Goal: Task Accomplishment & Management: Manage account settings

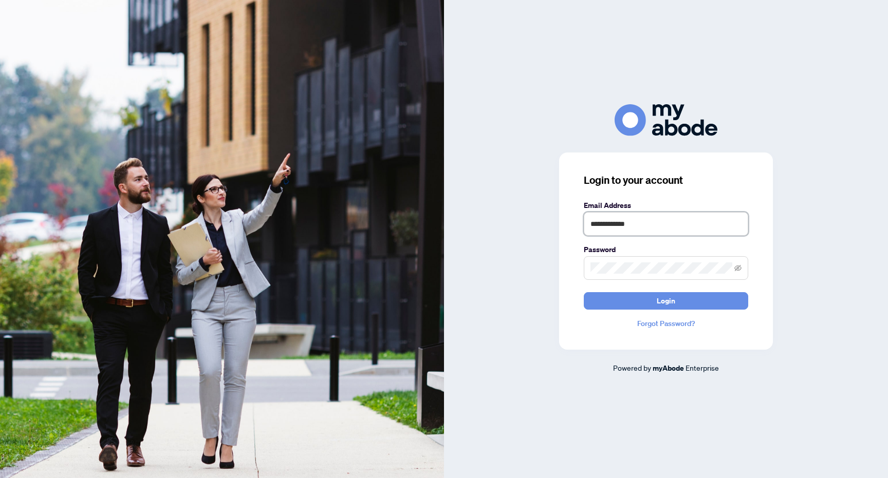
type input "**********"
click at [666, 301] on button "Login" at bounding box center [666, 300] width 164 height 17
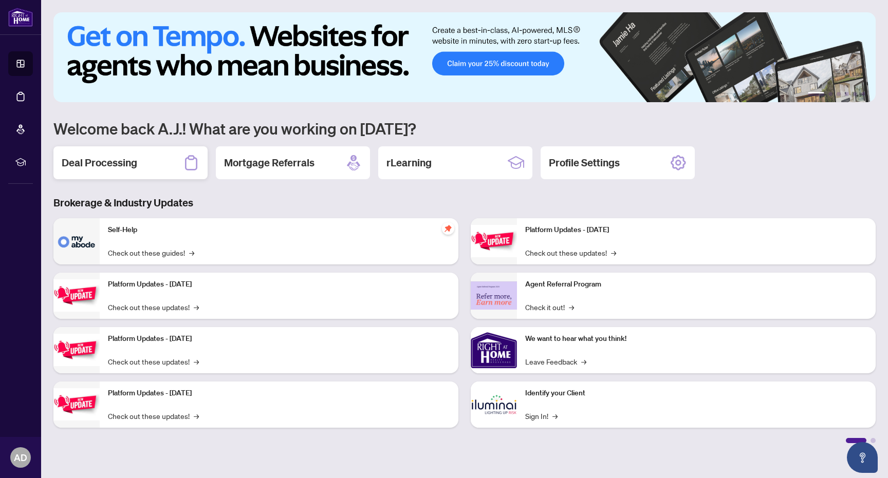
click at [98, 159] on h2 "Deal Processing" at bounding box center [100, 163] width 76 height 14
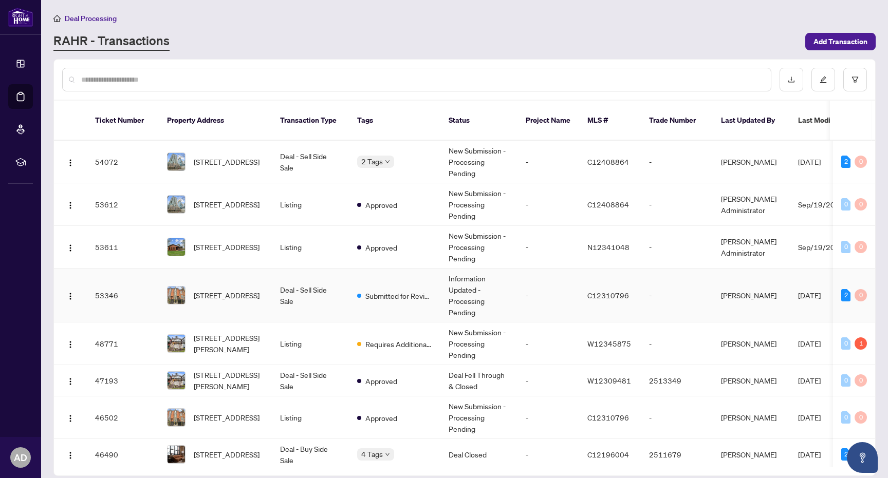
click at [302, 287] on td "Deal - Sell Side Sale" at bounding box center [310, 296] width 77 height 54
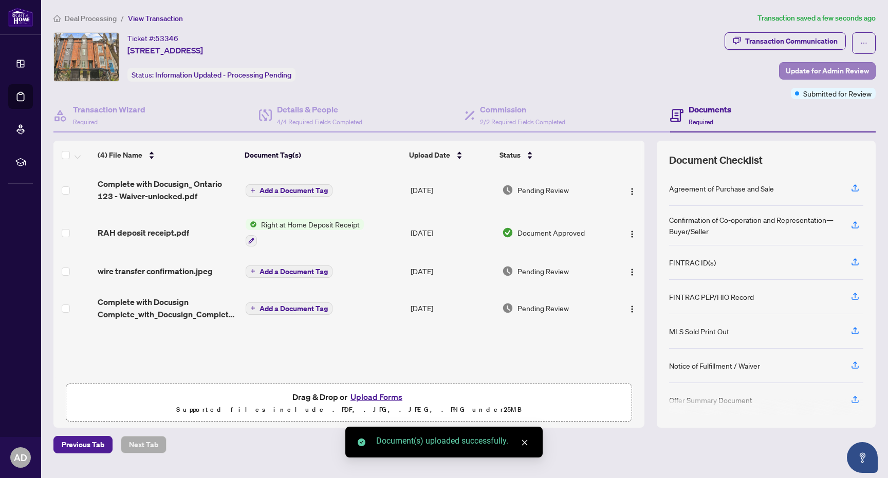
click at [807, 66] on span "Update for Admin Review" at bounding box center [827, 71] width 83 height 16
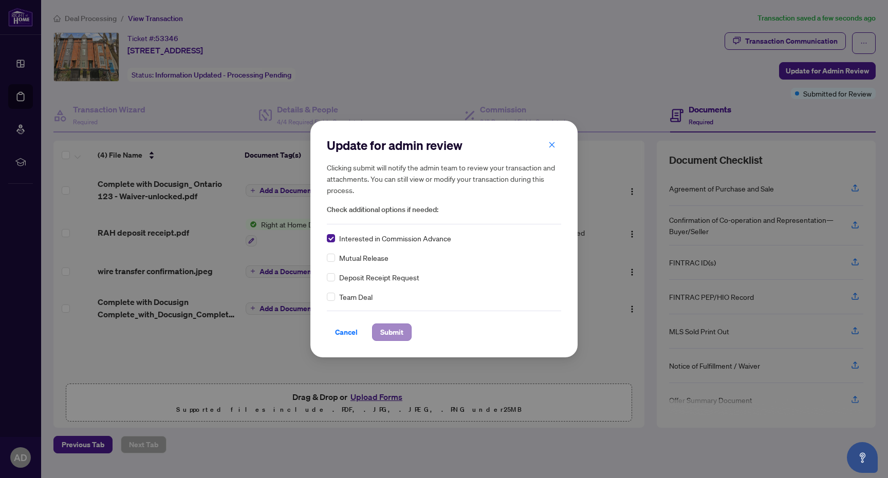
click at [388, 332] on span "Submit" at bounding box center [391, 332] width 23 height 16
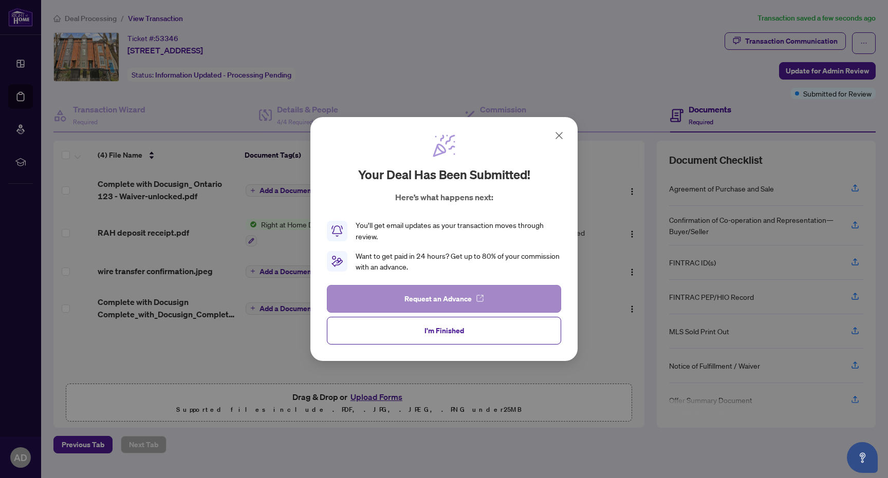
click at [417, 298] on span "Request an Advance" at bounding box center [437, 299] width 67 height 16
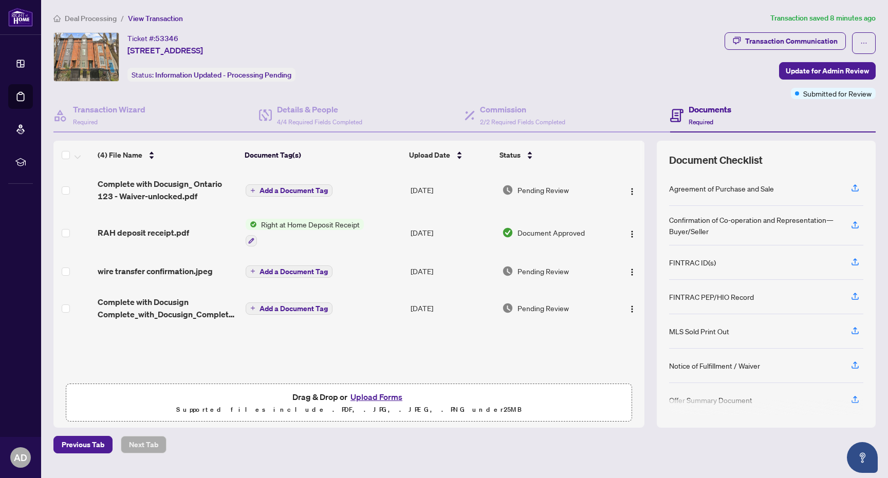
click at [362, 401] on button "Upload Forms" at bounding box center [376, 396] width 58 height 13
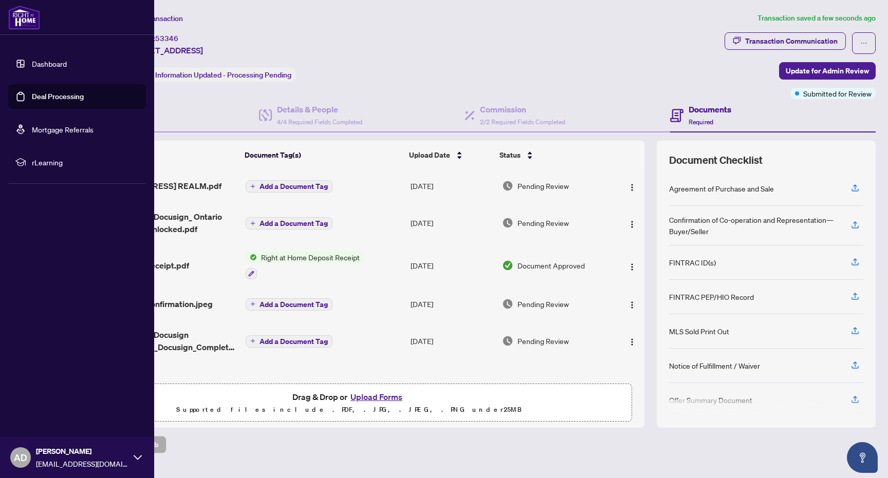
click at [47, 65] on link "Dashboard" at bounding box center [49, 63] width 35 height 9
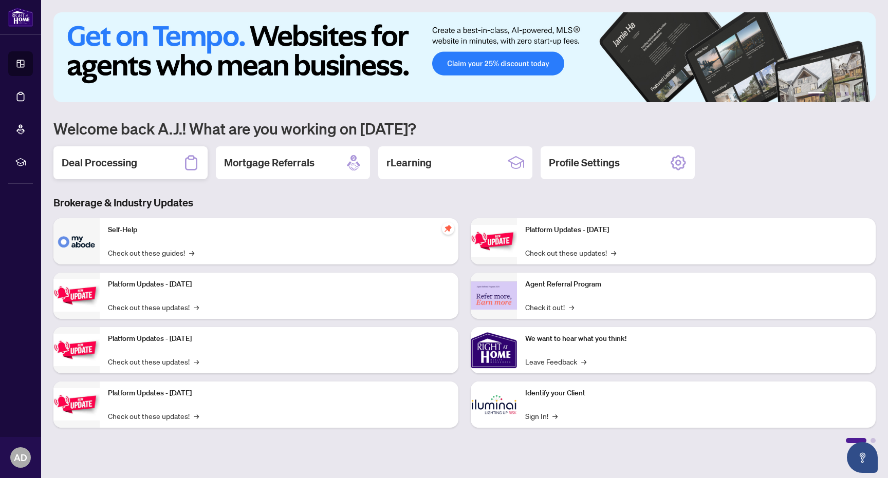
click at [122, 172] on div "Deal Processing" at bounding box center [130, 162] width 154 height 33
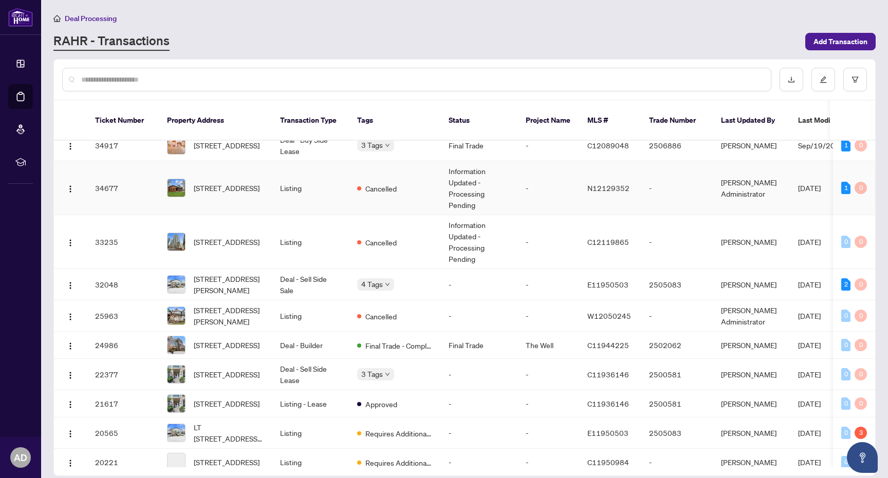
scroll to position [697, 0]
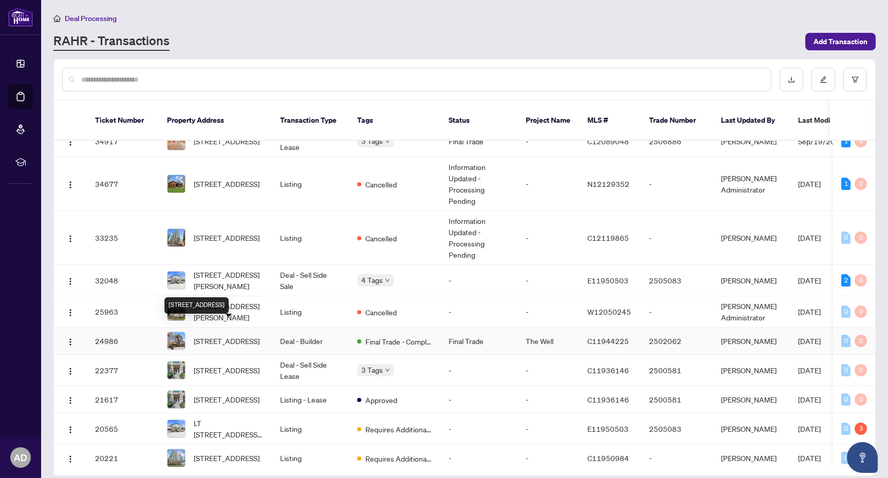
click at [237, 335] on span "[STREET_ADDRESS]" at bounding box center [227, 340] width 66 height 11
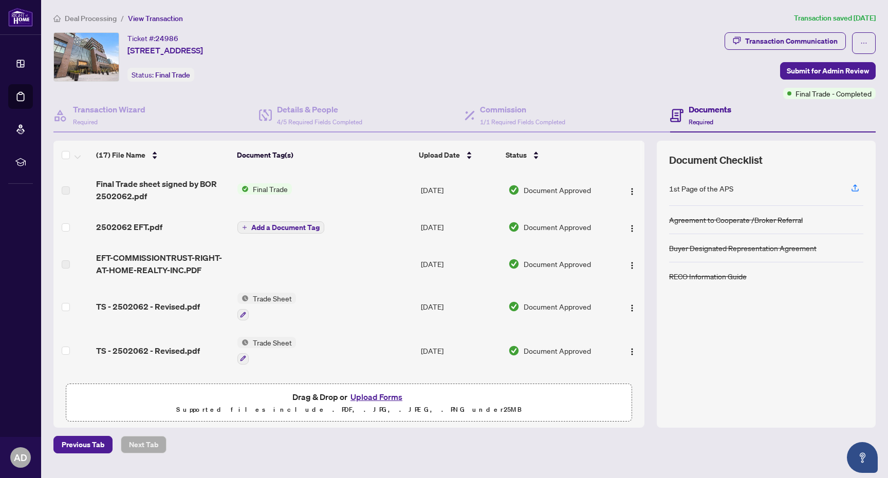
click at [165, 225] on div "2502062 EFT.pdf" at bounding box center [162, 227] width 133 height 12
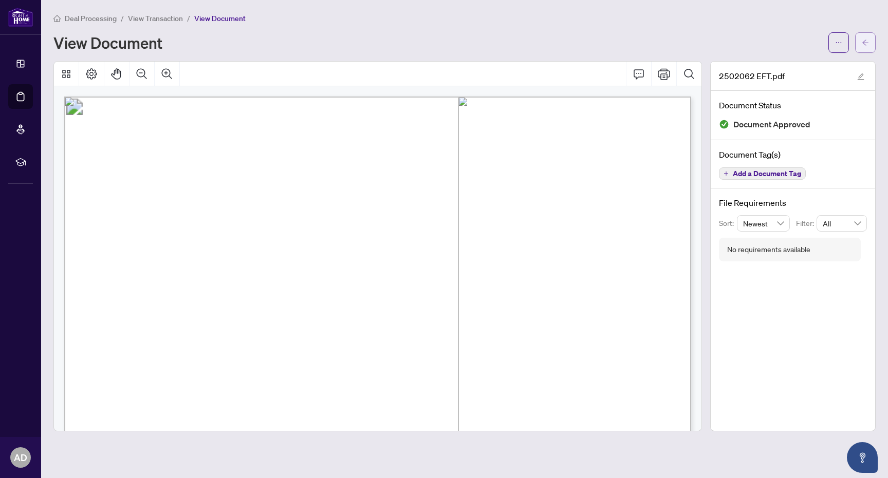
click at [865, 42] on icon "arrow-left" at bounding box center [865, 42] width 7 height 7
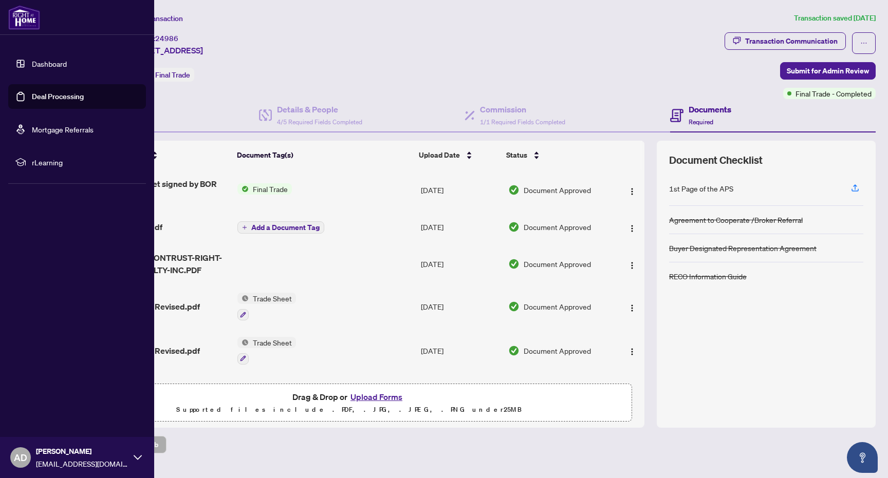
click at [36, 95] on link "Deal Processing" at bounding box center [58, 96] width 52 height 9
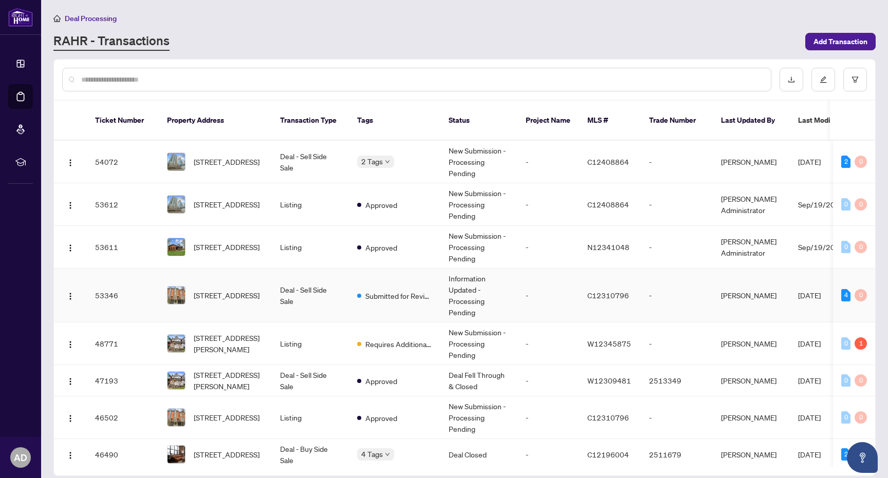
click at [294, 283] on td "Deal - Sell Side Sale" at bounding box center [310, 296] width 77 height 54
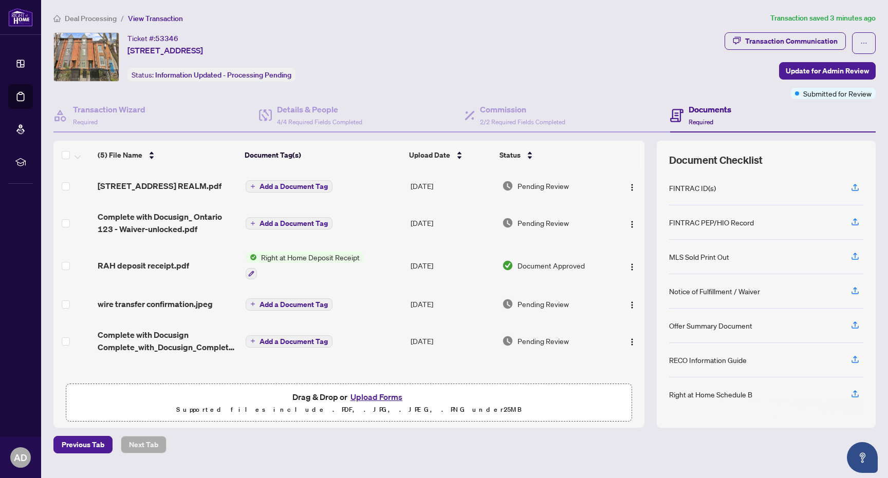
scroll to position [74, 0]
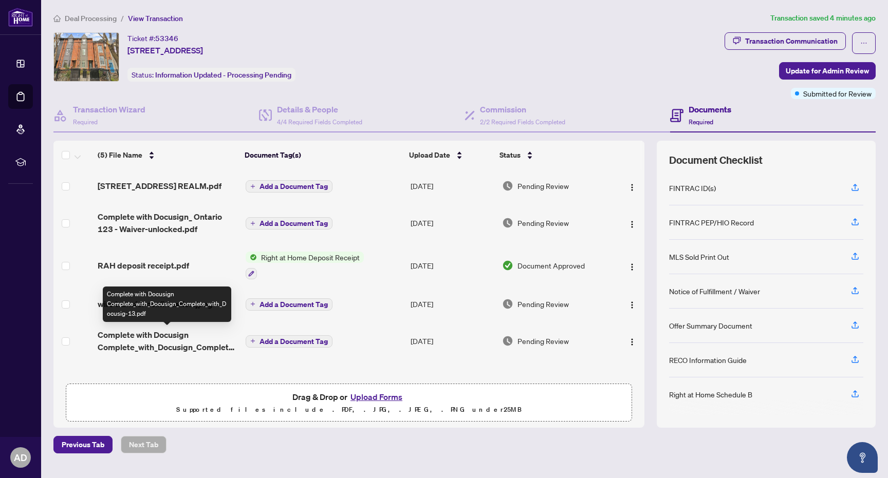
click at [166, 340] on span "Complete with Docusign Complete_with_Docusign_Complete_with_Docusig-13.pdf" at bounding box center [167, 341] width 139 height 25
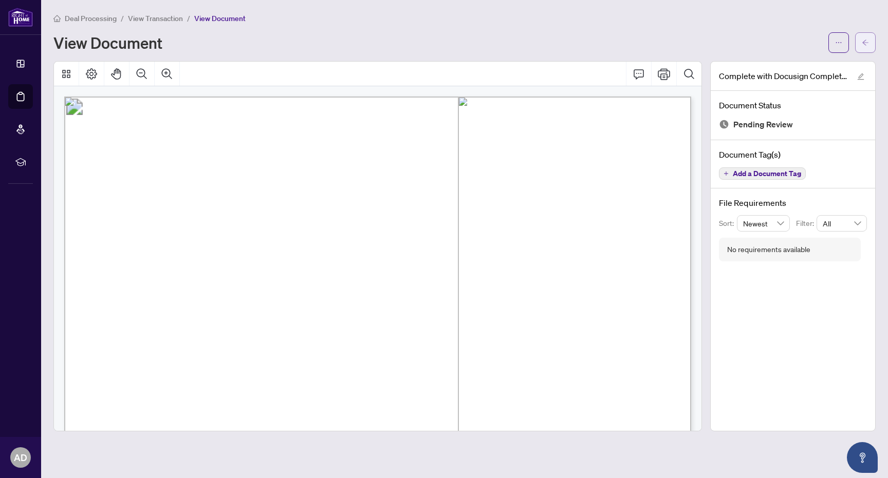
click at [869, 45] on button "button" at bounding box center [865, 42] width 21 height 21
